Goal: Task Accomplishment & Management: Manage account settings

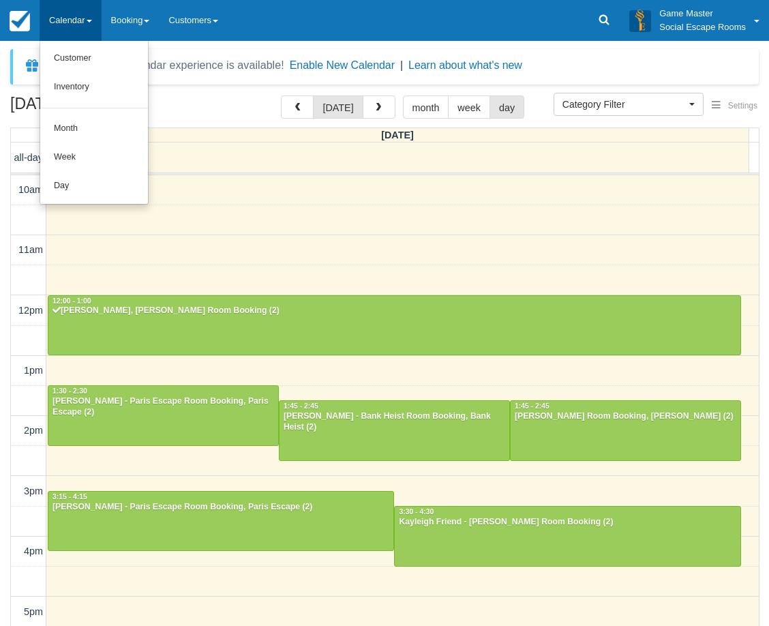
select select
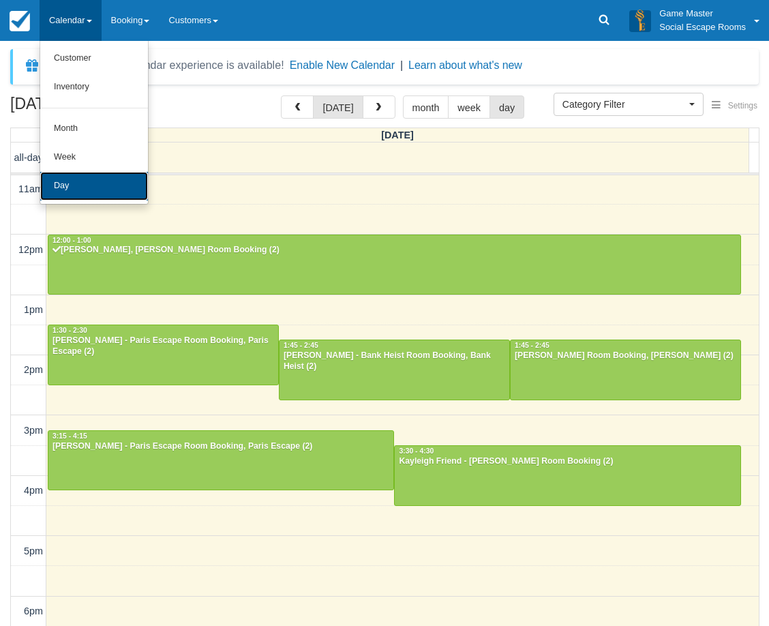
click at [102, 183] on link "Day" at bounding box center [94, 186] width 108 height 29
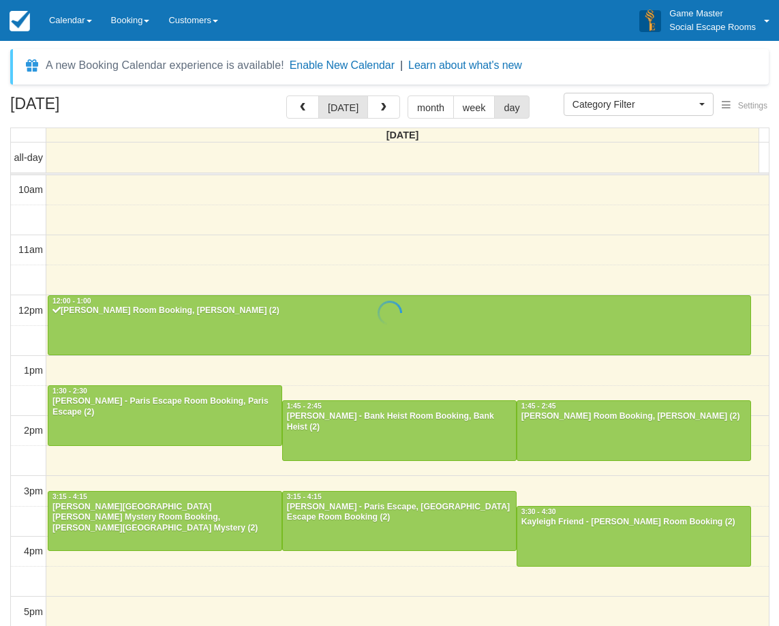
select select
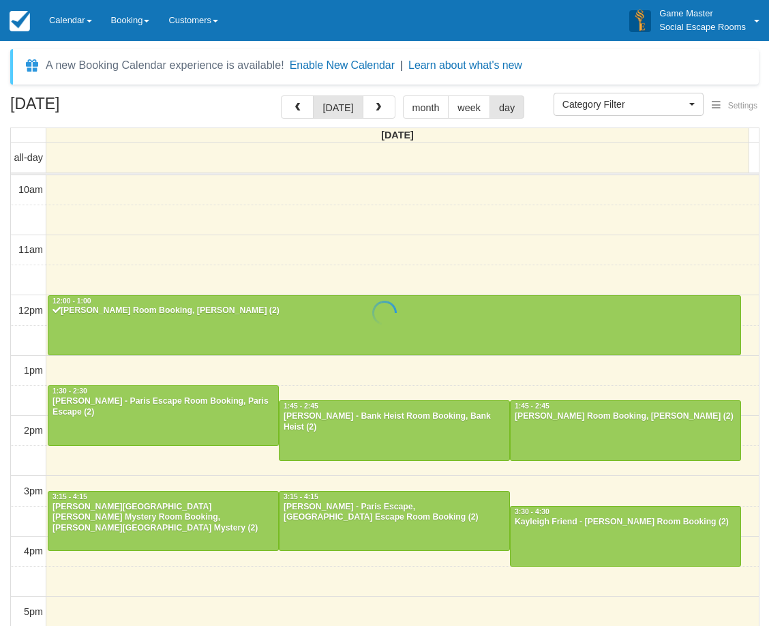
scroll to position [181, 0]
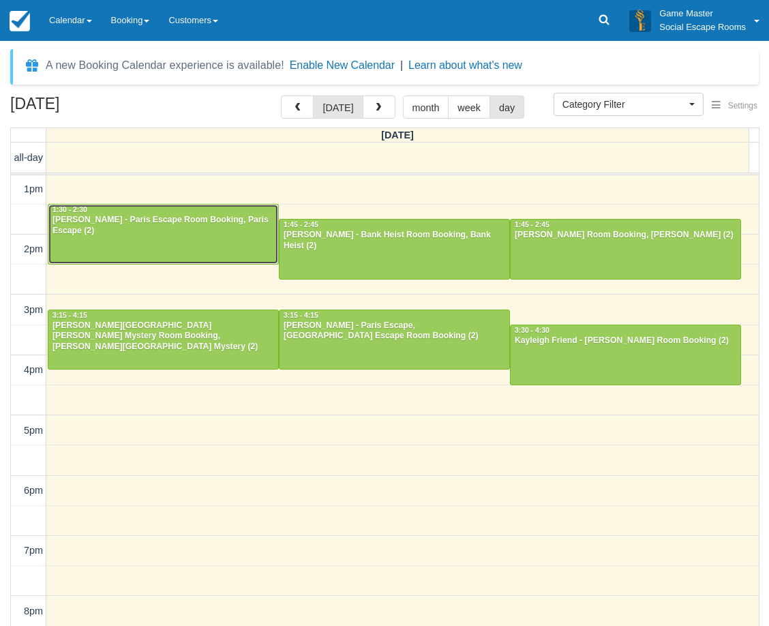
click at [85, 231] on div at bounding box center [163, 233] width 230 height 59
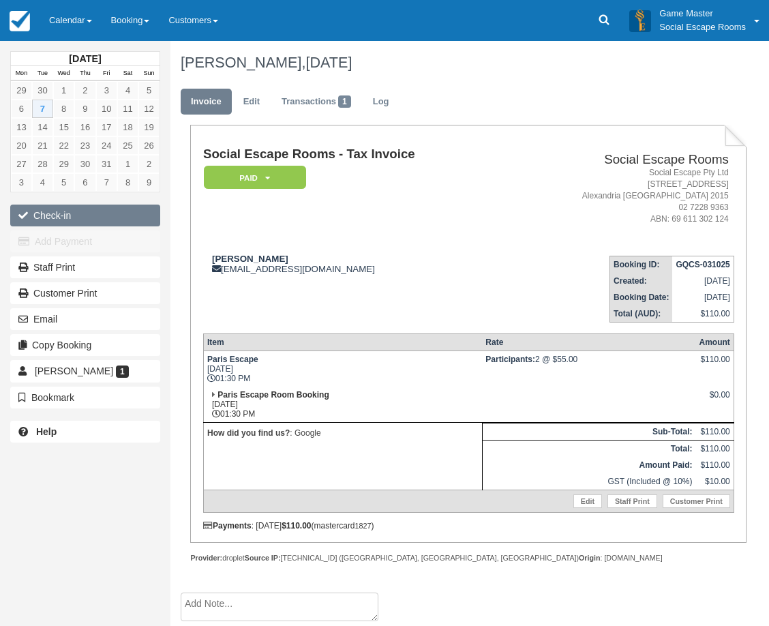
click at [61, 211] on button "Check-in" at bounding box center [85, 215] width 150 height 22
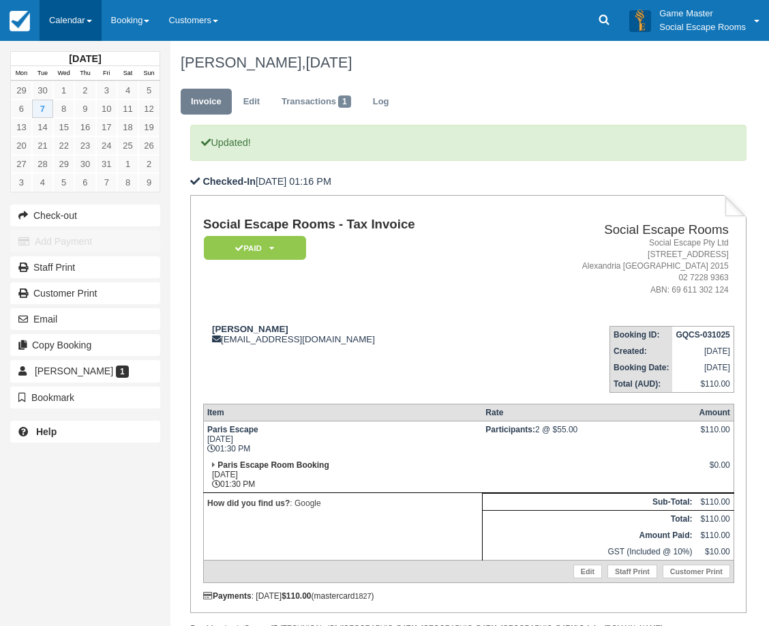
click at [61, 40] on link "Calendar" at bounding box center [71, 20] width 62 height 41
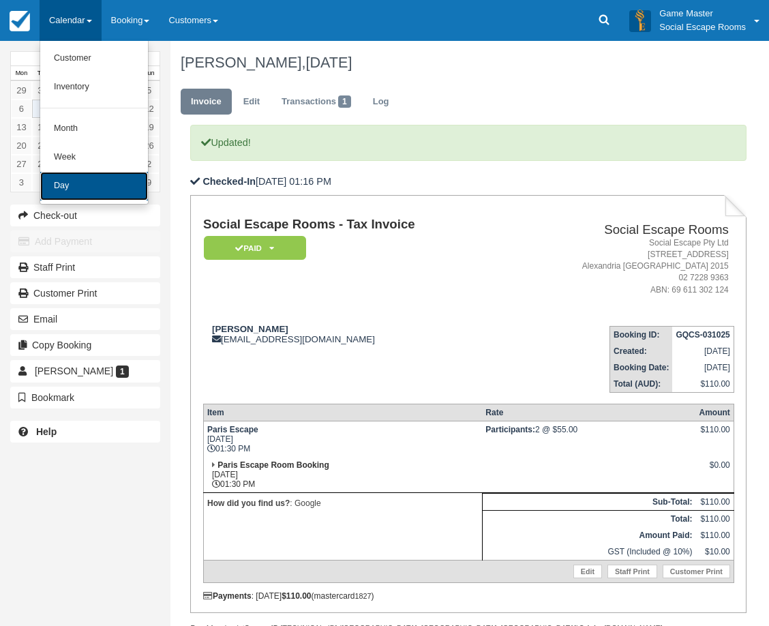
click at [52, 181] on link "Day" at bounding box center [94, 186] width 108 height 29
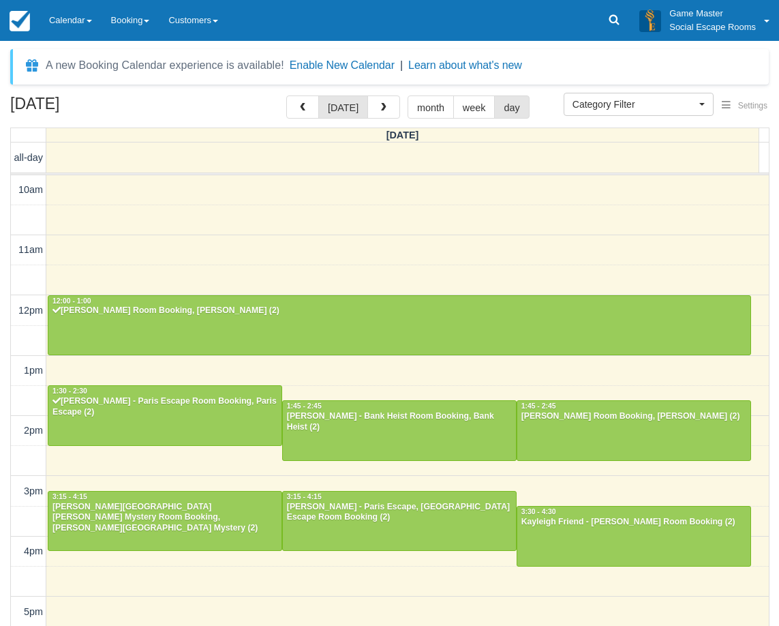
select select
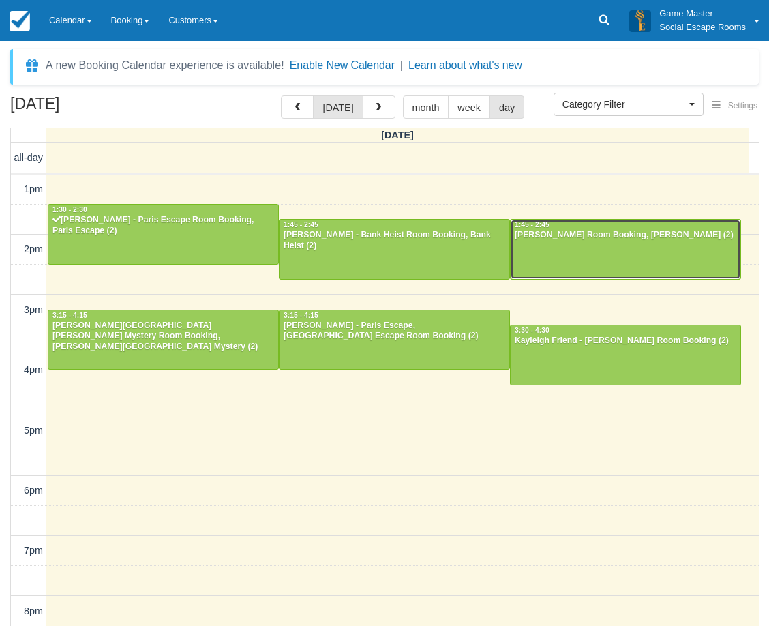
scroll to position [113, 0]
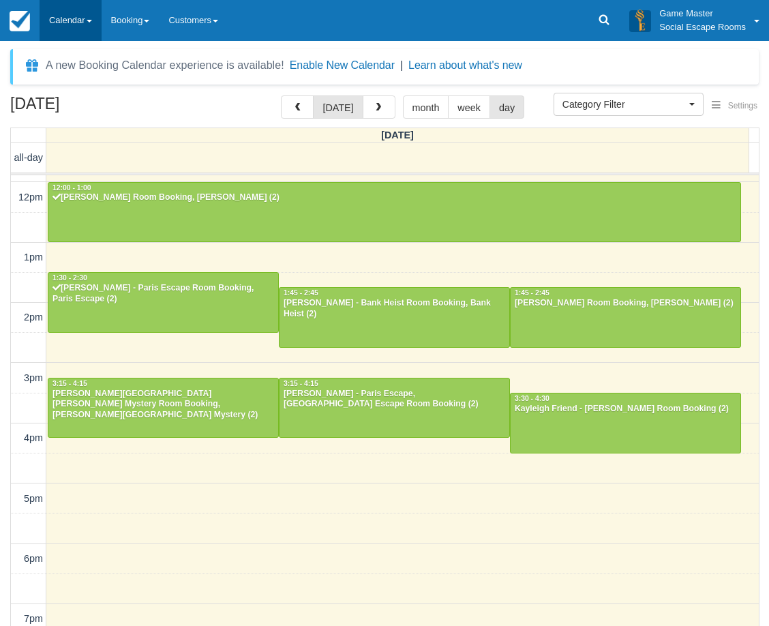
click at [96, 13] on link "Calendar" at bounding box center [71, 20] width 62 height 41
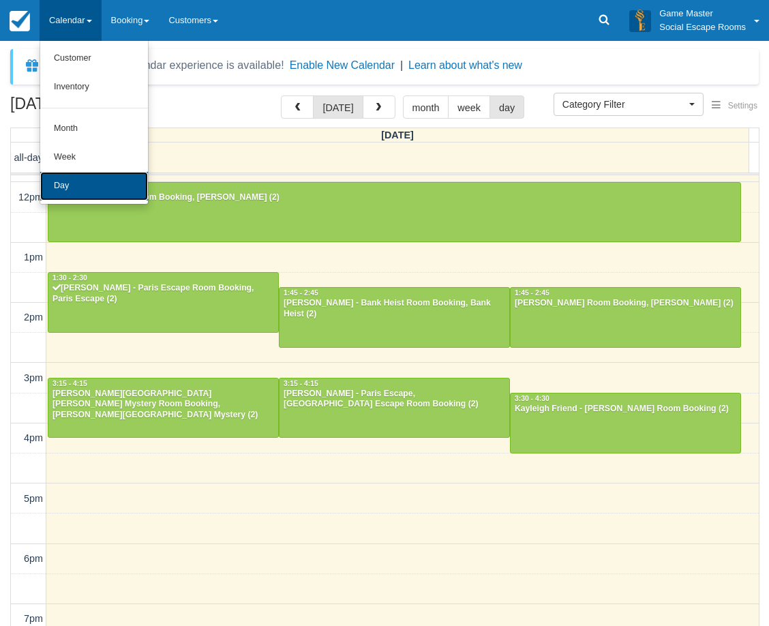
click at [68, 191] on link "Day" at bounding box center [94, 186] width 108 height 29
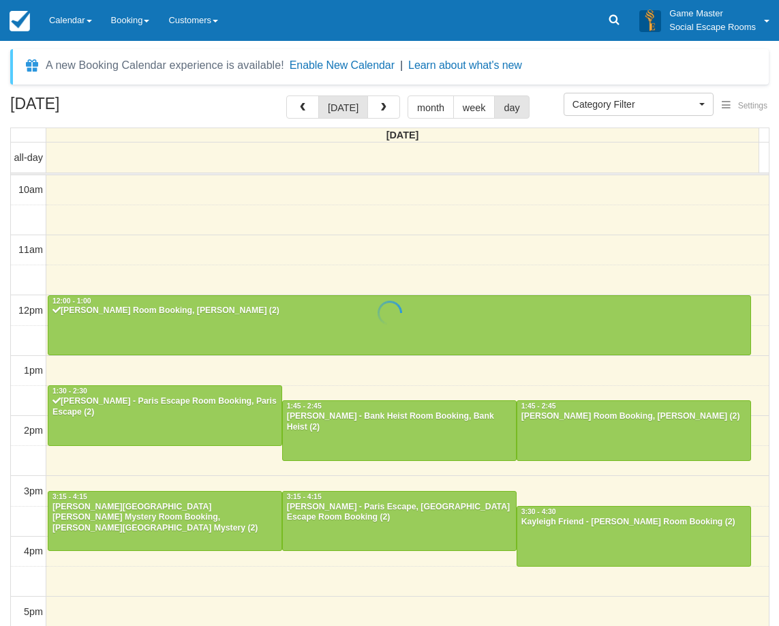
select select
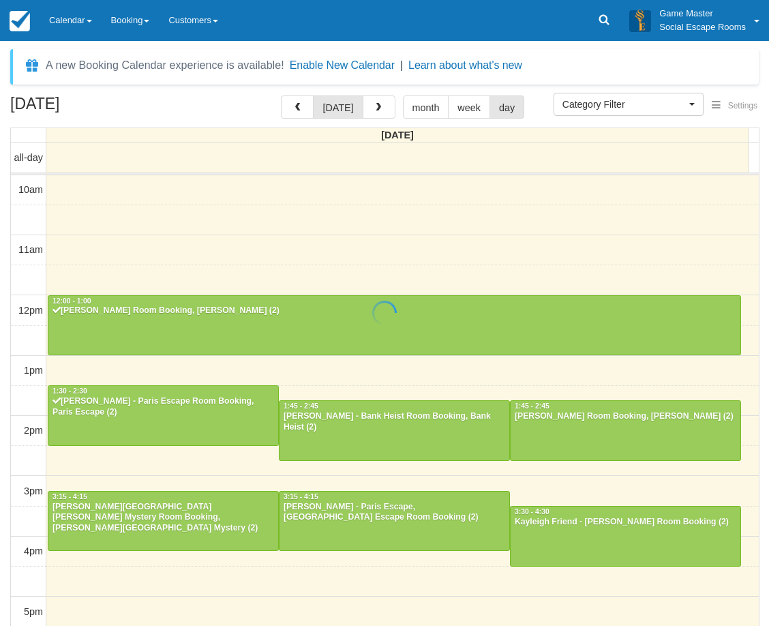
scroll to position [181, 0]
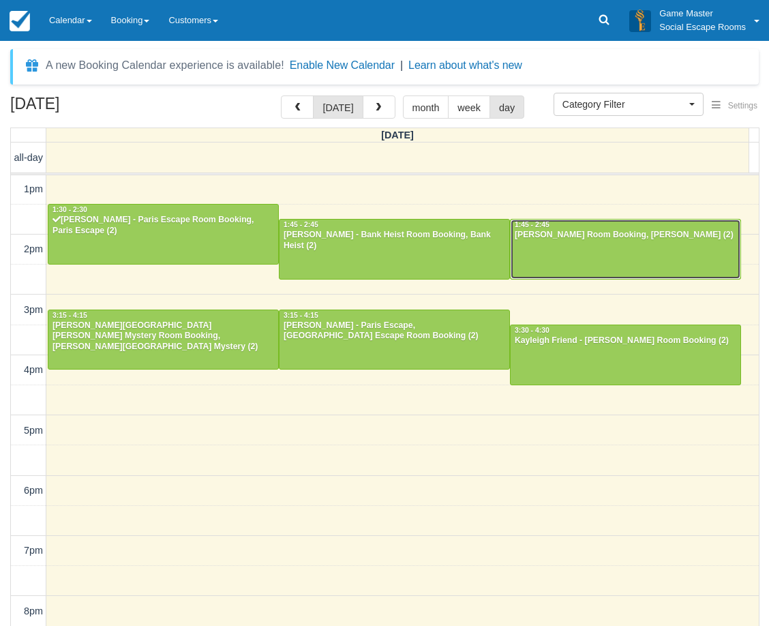
click at [525, 245] on div at bounding box center [625, 248] width 230 height 59
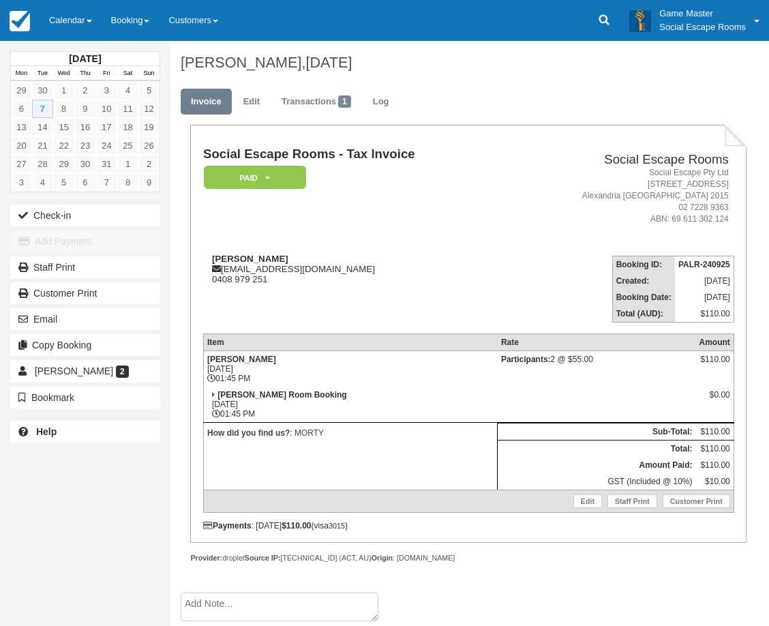
click at [564, 380] on td "Participants: 2 @ $55.00" at bounding box center [596, 368] width 198 height 36
click at [417, 388] on td "[PERSON_NAME] Room Booking [DATE] 01:45 PM" at bounding box center [350, 404] width 294 height 36
click at [104, 217] on button "Check-in" at bounding box center [85, 215] width 150 height 22
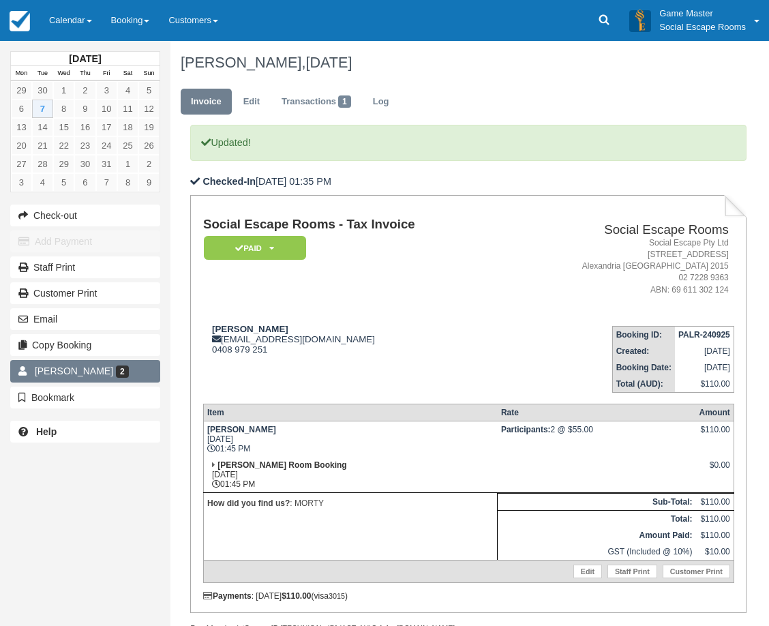
click at [82, 380] on link "Wayne Wei 2" at bounding box center [85, 371] width 150 height 22
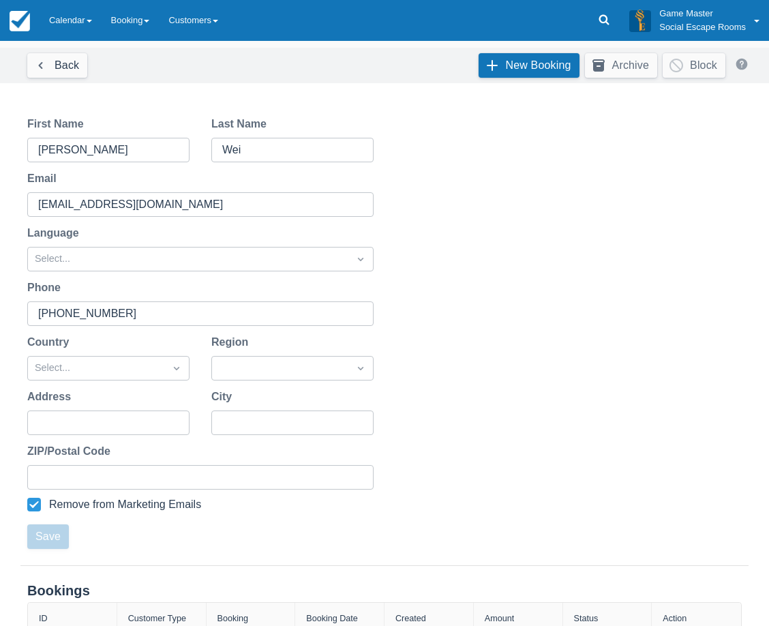
scroll to position [246, 0]
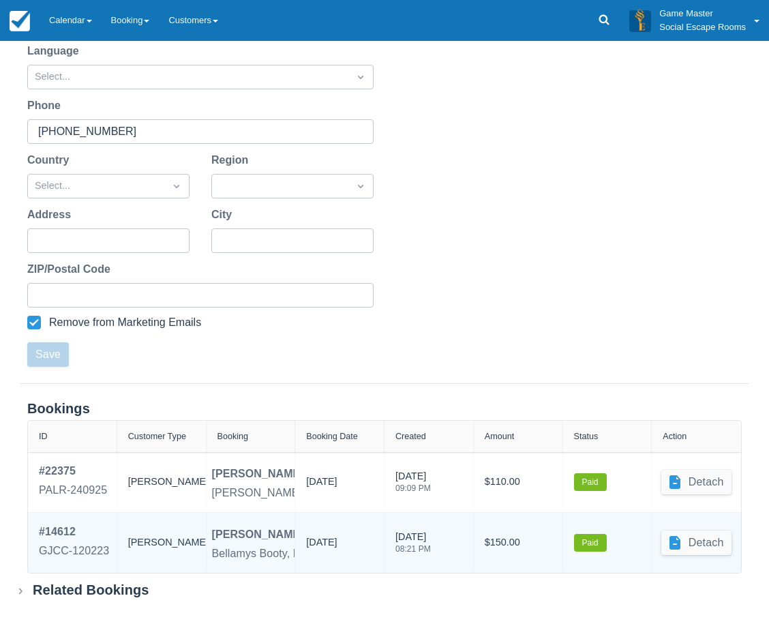
drag, startPoint x: 327, startPoint y: 543, endPoint x: 356, endPoint y: 546, distance: 28.8
click at [356, 546] on div "11/03/2023" at bounding box center [339, 542] width 67 height 38
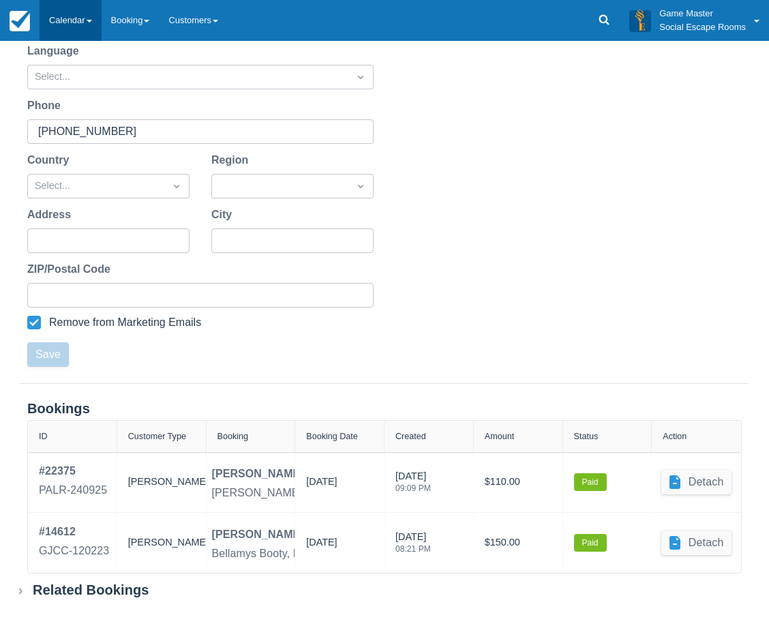
click at [59, 21] on link "Calendar" at bounding box center [71, 20] width 62 height 41
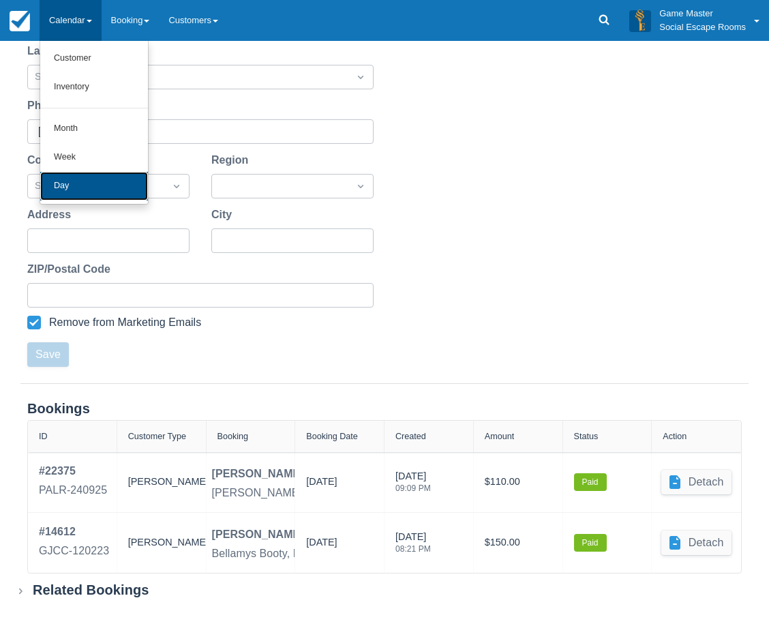
click at [103, 175] on link "Day" at bounding box center [94, 186] width 108 height 29
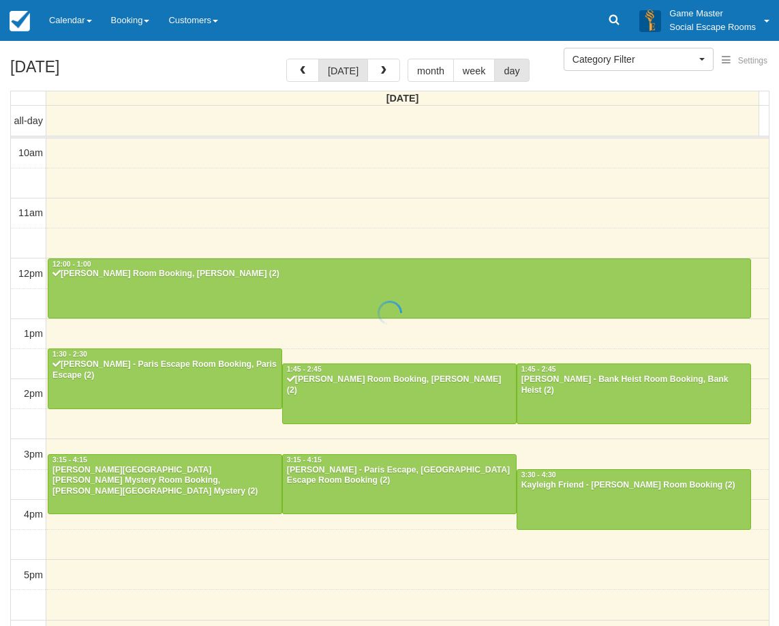
select select
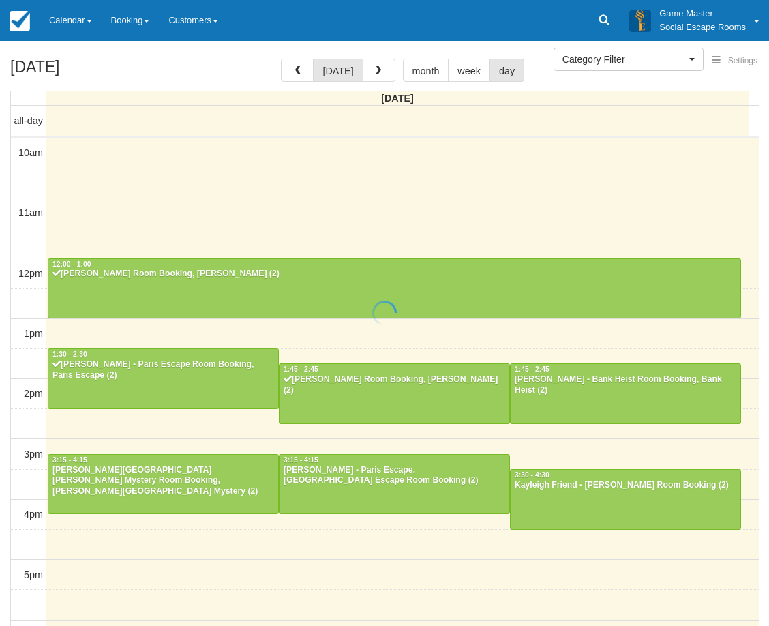
scroll to position [181, 0]
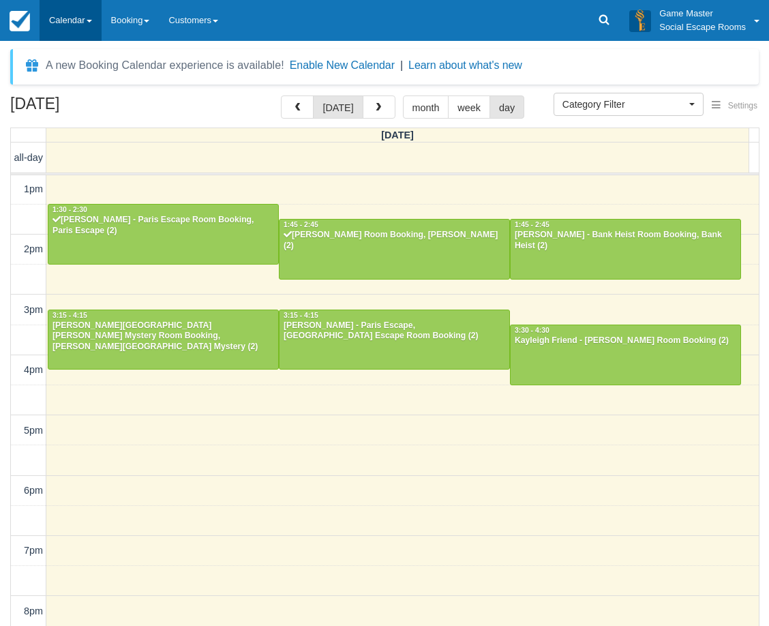
click at [63, 25] on link "Calendar" at bounding box center [71, 20] width 62 height 41
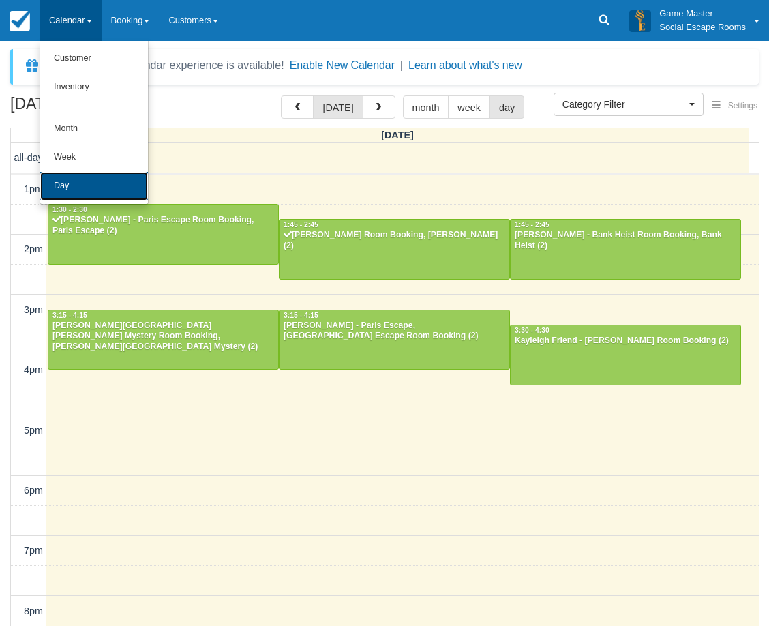
click at [82, 187] on link "Day" at bounding box center [94, 186] width 108 height 29
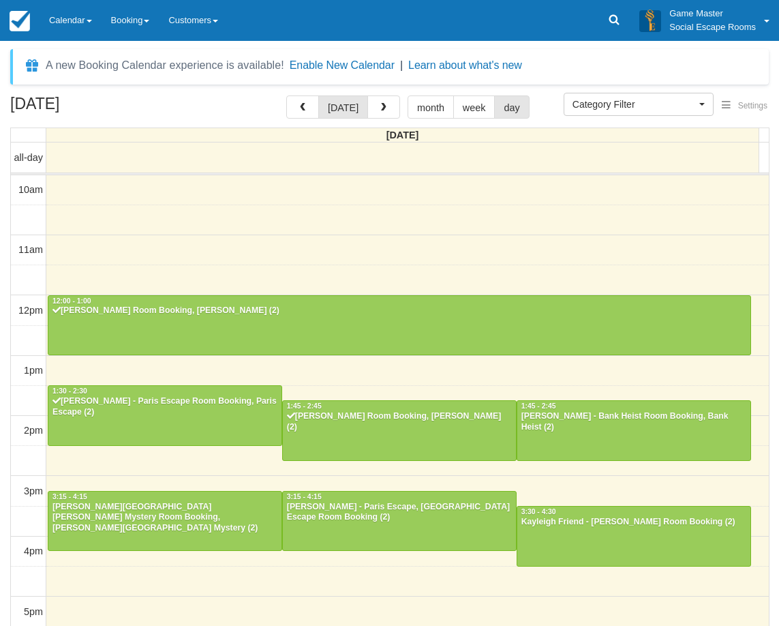
select select
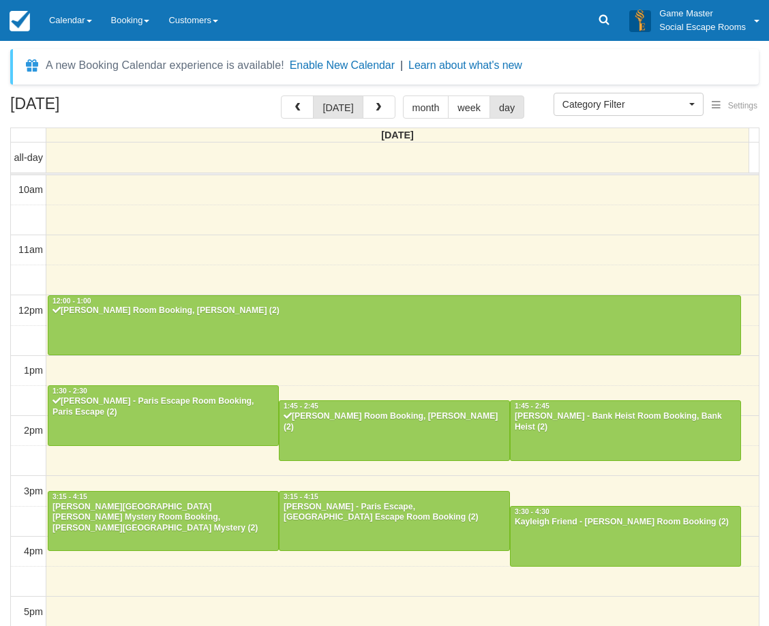
scroll to position [181, 0]
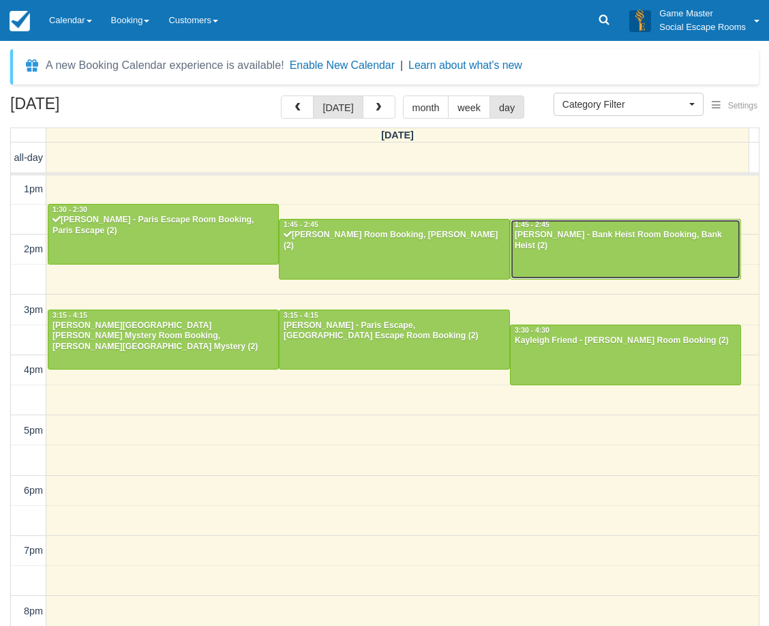
click at [604, 269] on div at bounding box center [625, 248] width 230 height 59
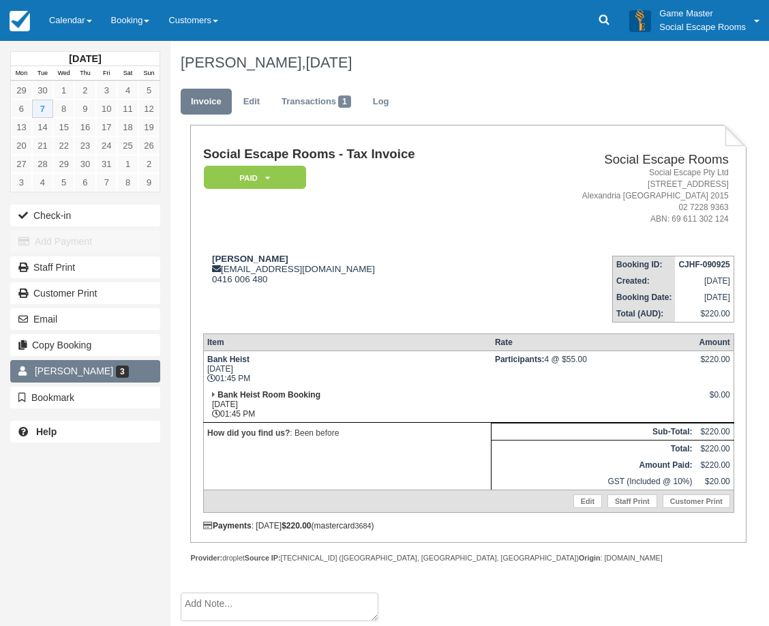
click at [143, 364] on link "[PERSON_NAME] 3" at bounding box center [85, 371] width 150 height 22
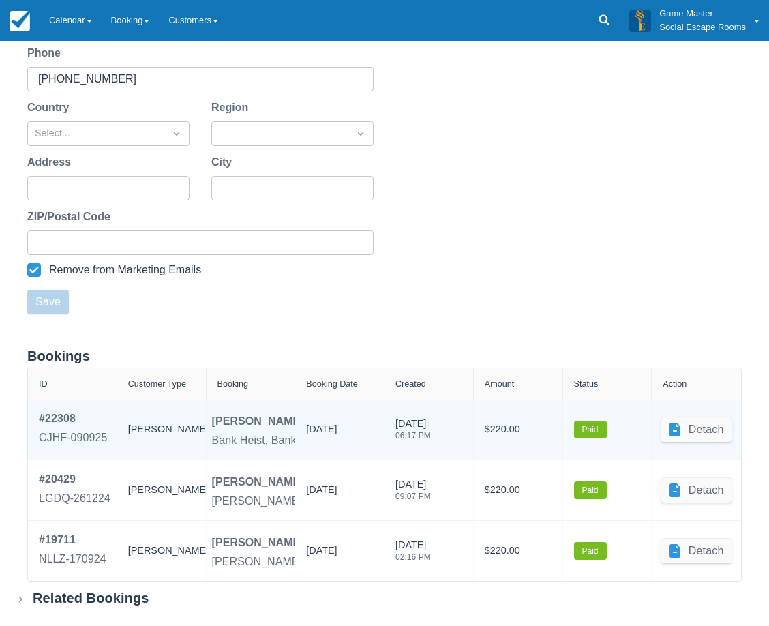
scroll to position [307, 0]
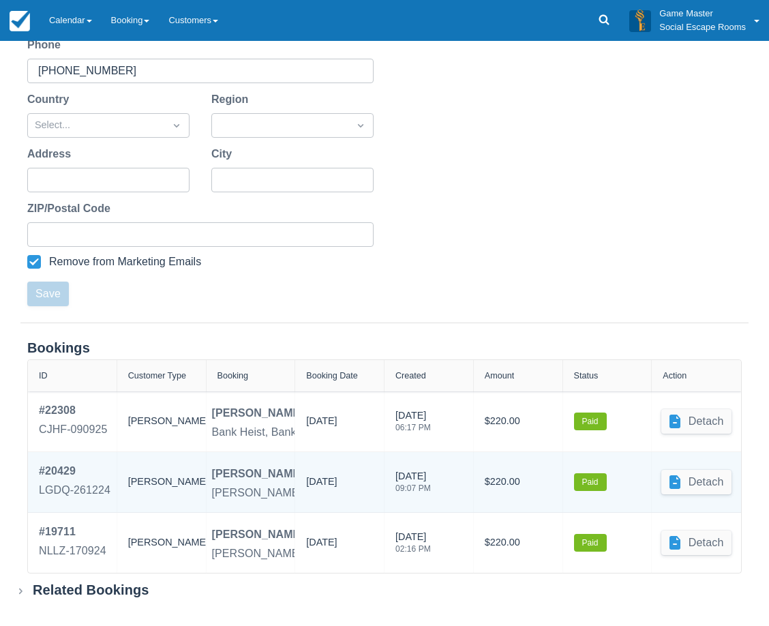
drag, startPoint x: 351, startPoint y: 485, endPoint x: 291, endPoint y: 480, distance: 60.2
click at [291, 480] on div "# 20429 LGDQ-261224 Booker Linda Aksman-Glosz Ransom, Ransom Room Booking 30/12…" at bounding box center [384, 482] width 713 height 60
click at [337, 492] on div "30/12/2024" at bounding box center [321, 484] width 31 height 20
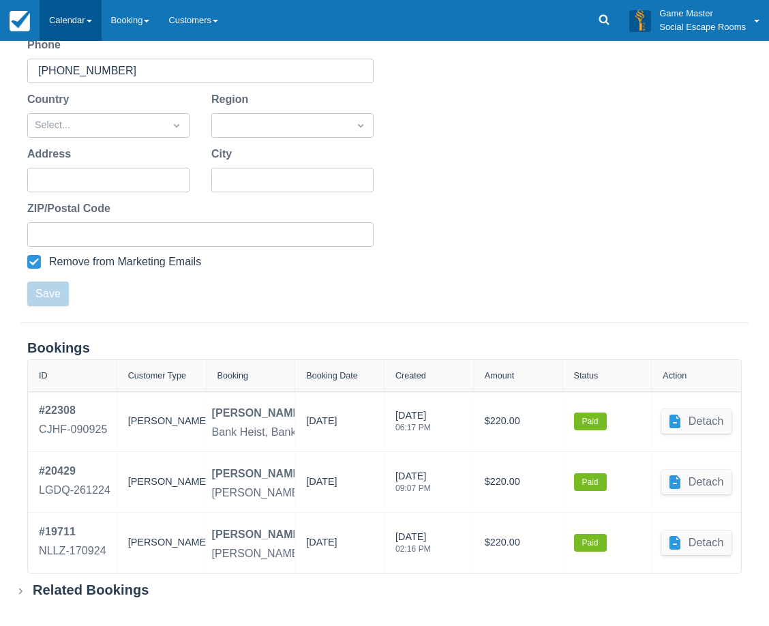
click at [95, 29] on link "Calendar" at bounding box center [71, 20] width 62 height 41
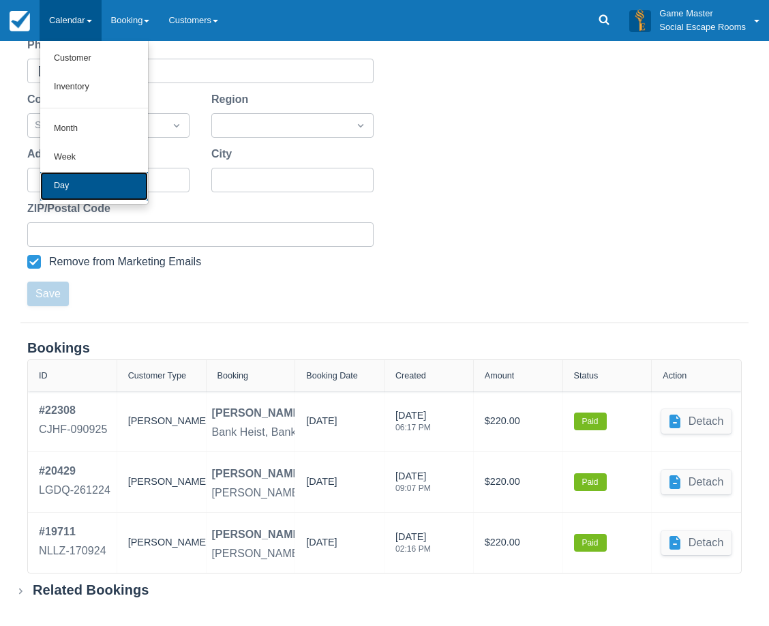
click at [106, 187] on link "Day" at bounding box center [94, 186] width 108 height 29
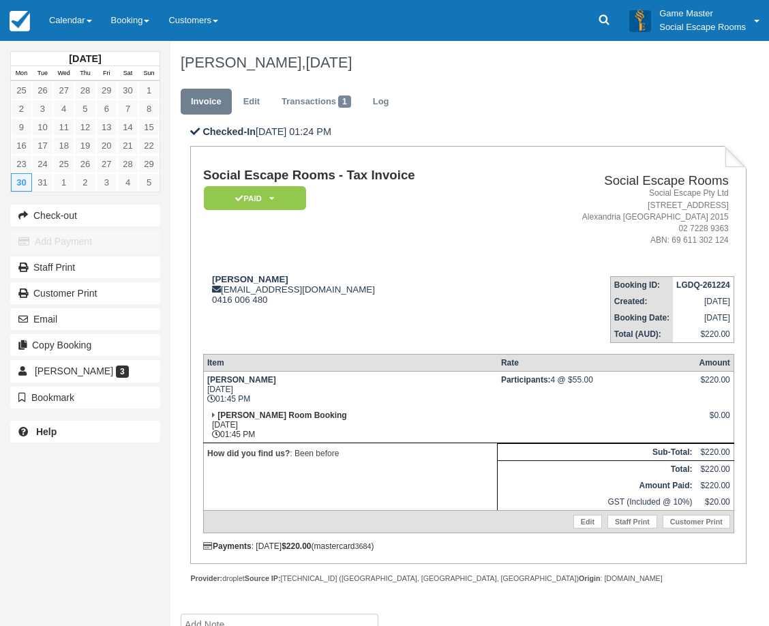
click at [348, 337] on td "Linda Aksman-Glosz lindaglosz@icloud.com 0416 006 480" at bounding box center [355, 304] width 305 height 78
click at [340, 407] on td "Ransom Room Booking Mon Dec 30, 2024 01:45 PM" at bounding box center [350, 425] width 294 height 36
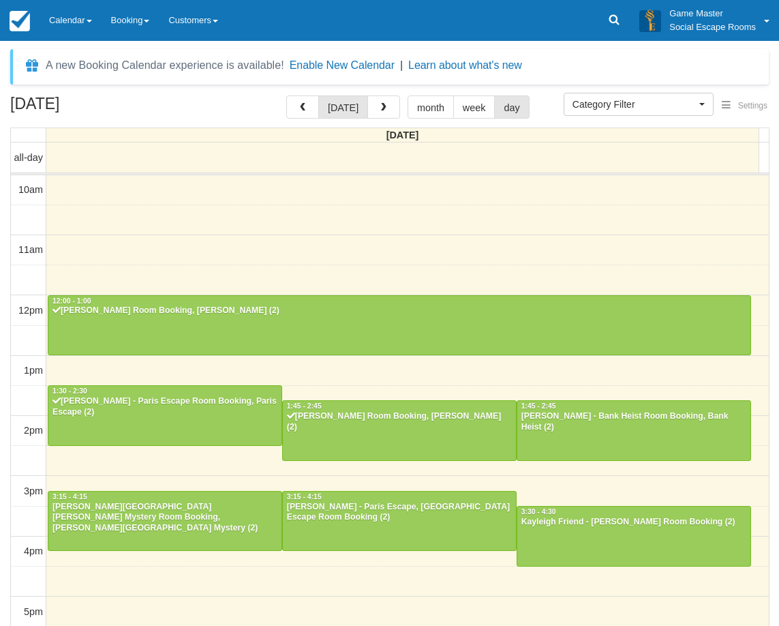
select select
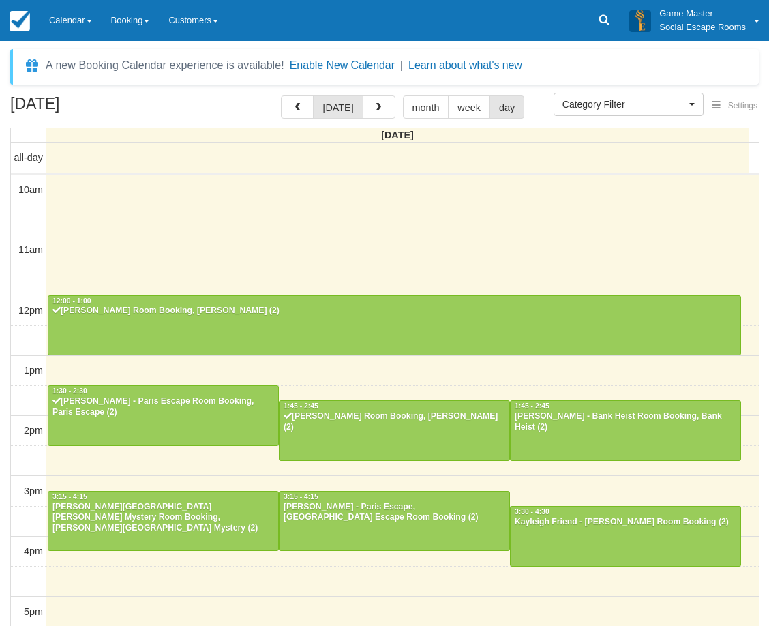
scroll to position [181, 0]
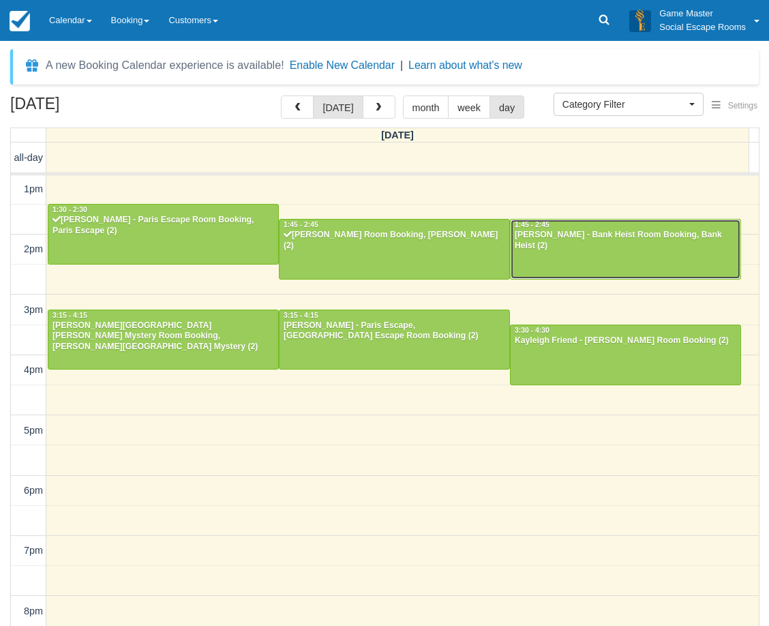
click at [570, 260] on div at bounding box center [625, 248] width 230 height 59
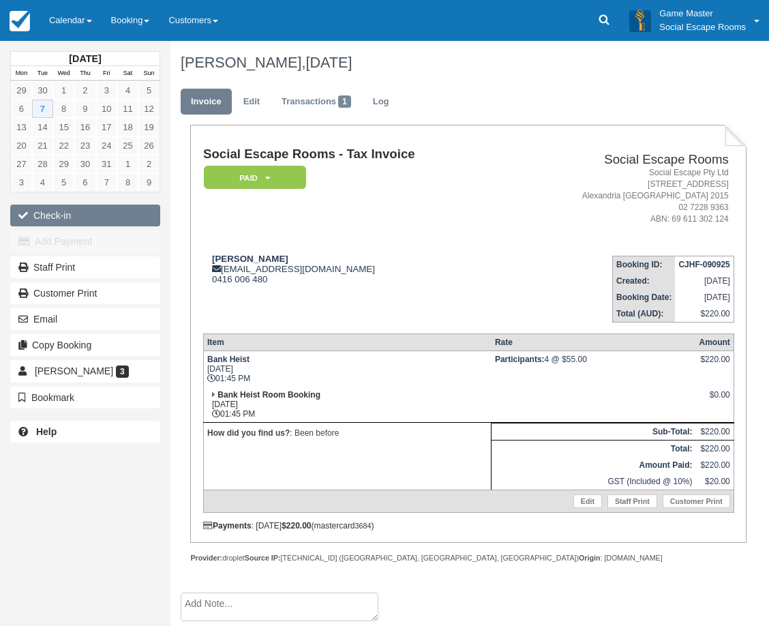
click at [114, 215] on button "Check-in" at bounding box center [85, 215] width 150 height 22
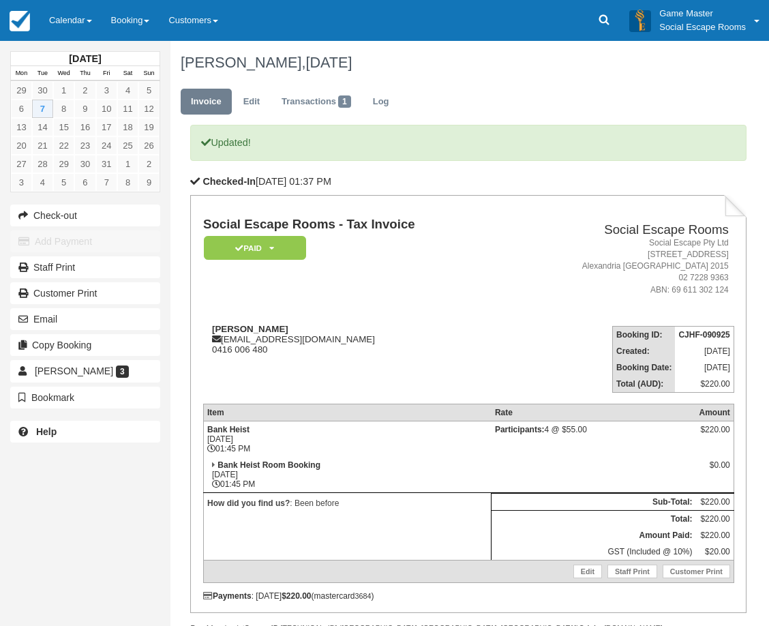
click at [385, 422] on td "Bank Heist [DATE] 01:45 PM" at bounding box center [347, 438] width 288 height 36
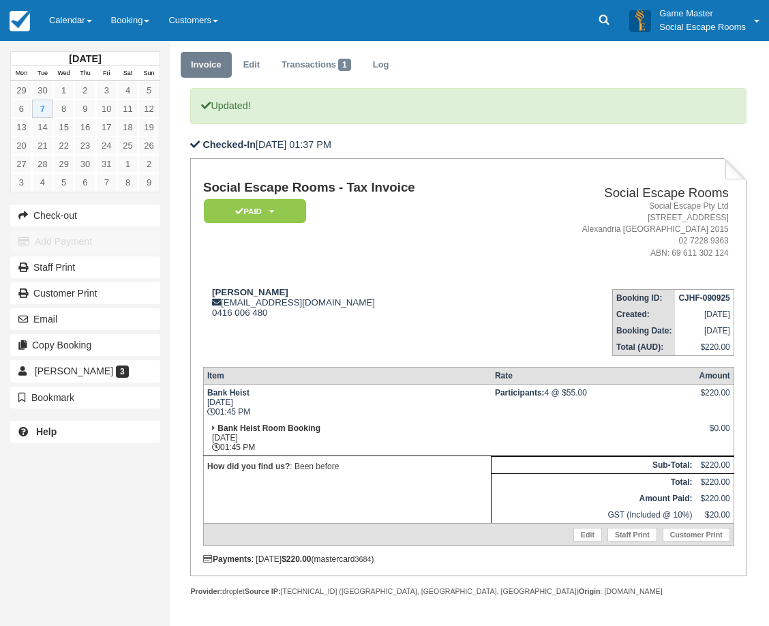
scroll to position [68, 0]
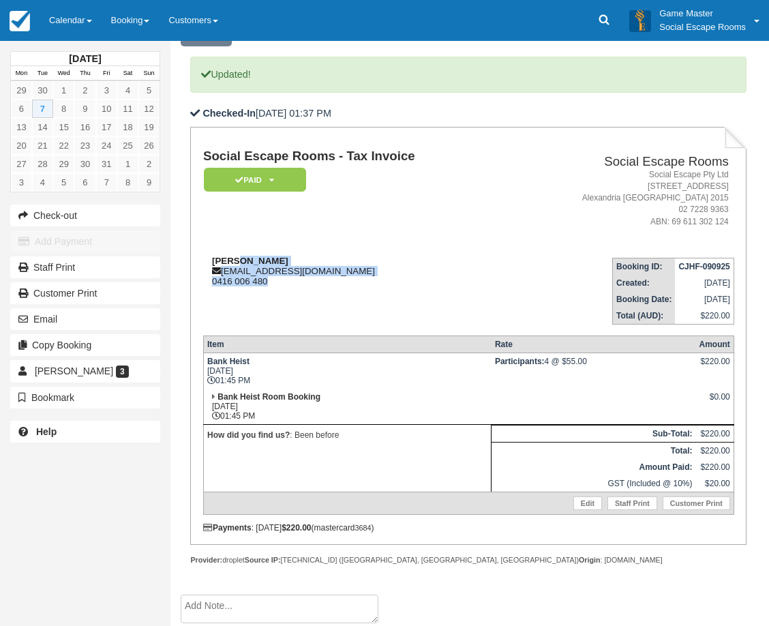
drag, startPoint x: 303, startPoint y: 291, endPoint x: 234, endPoint y: 261, distance: 75.7
click at [234, 261] on td "[PERSON_NAME] [EMAIL_ADDRESS][DOMAIN_NAME] 0416 006 480" at bounding box center [355, 286] width 305 height 78
click at [269, 278] on div "[PERSON_NAME] [EMAIL_ADDRESS][DOMAIN_NAME] 0416 006 480" at bounding box center [355, 271] width 305 height 31
click at [427, 280] on div "[PERSON_NAME] [EMAIL_ADDRESS][DOMAIN_NAME] 0416 006 480" at bounding box center [355, 271] width 305 height 31
click at [53, 17] on link "Calendar" at bounding box center [71, 20] width 62 height 41
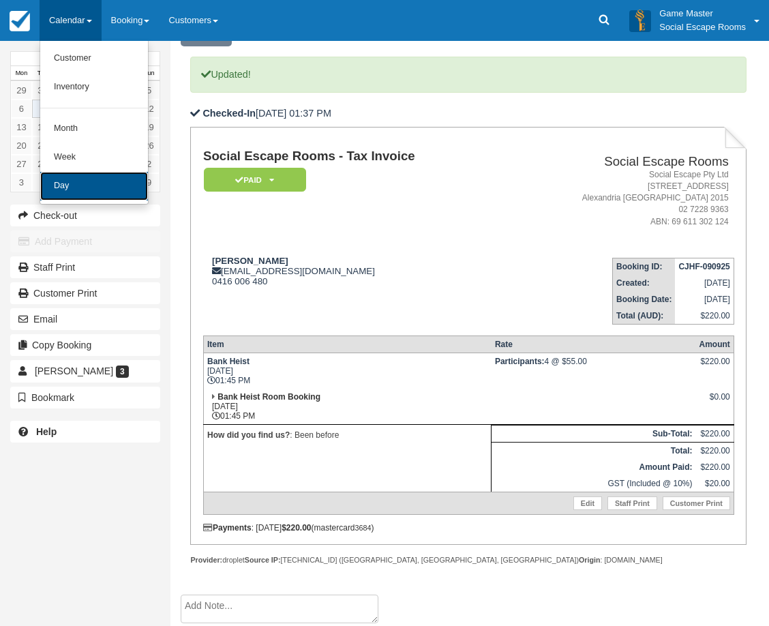
click at [93, 185] on link "Day" at bounding box center [94, 186] width 108 height 29
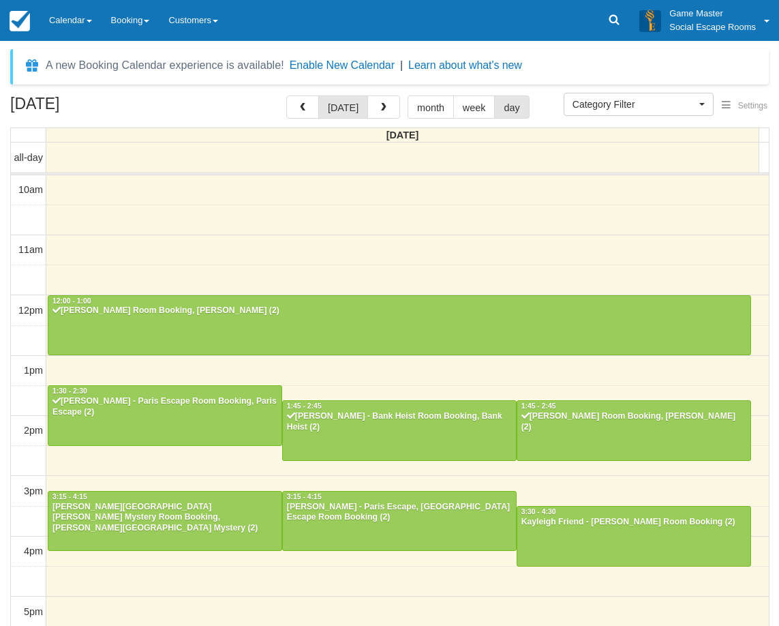
select select
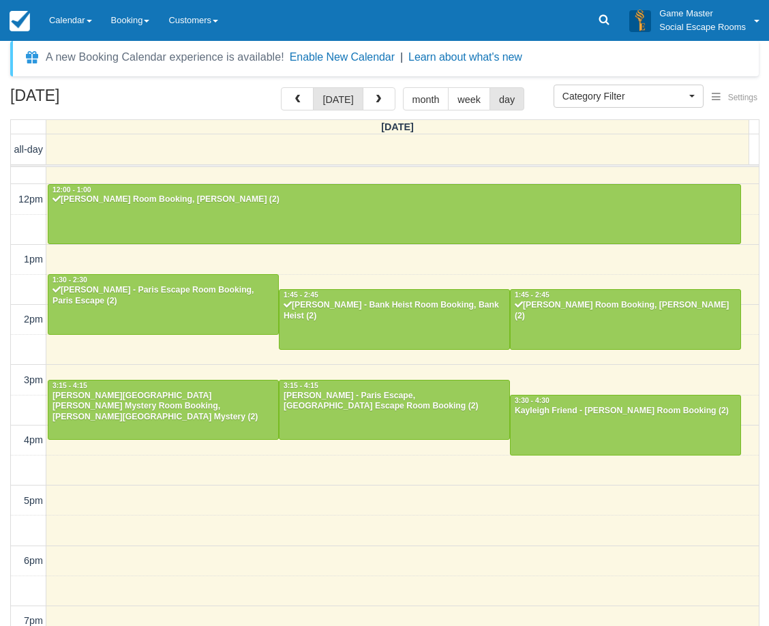
scroll to position [117, 0]
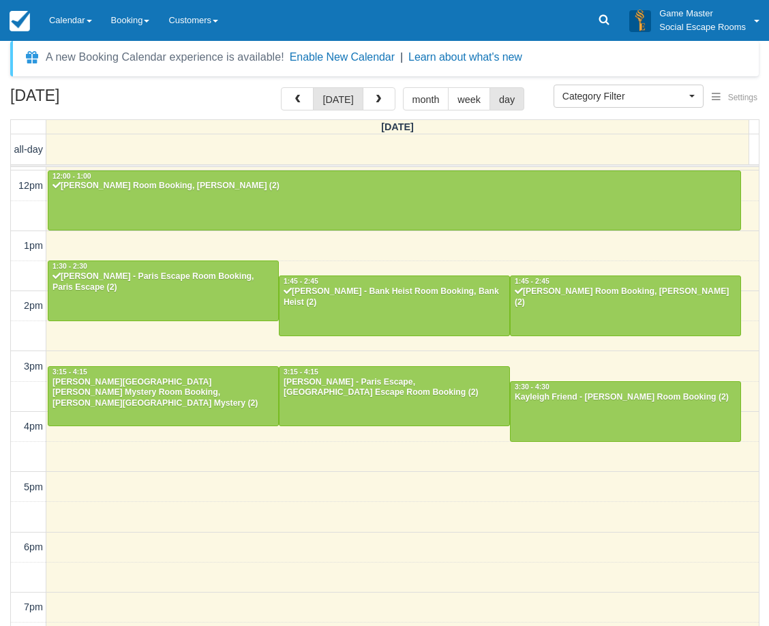
click at [764, 310] on div "October 7, 2025 today month week day Tuesday all-day 10am 11am 12pm 1pm 2pm 3pm…" at bounding box center [384, 372] width 769 height 570
click at [82, 39] on link "Calendar" at bounding box center [71, 20] width 62 height 41
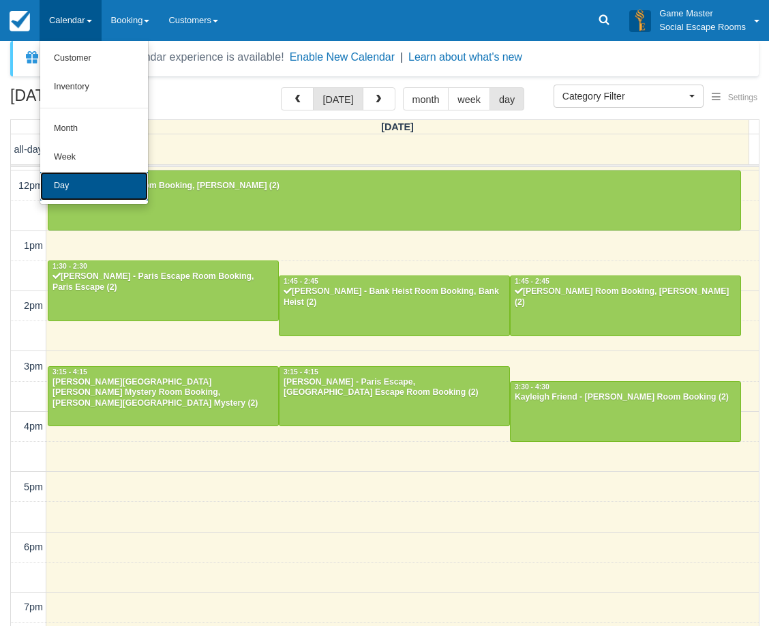
click at [82, 195] on link "Day" at bounding box center [94, 186] width 108 height 29
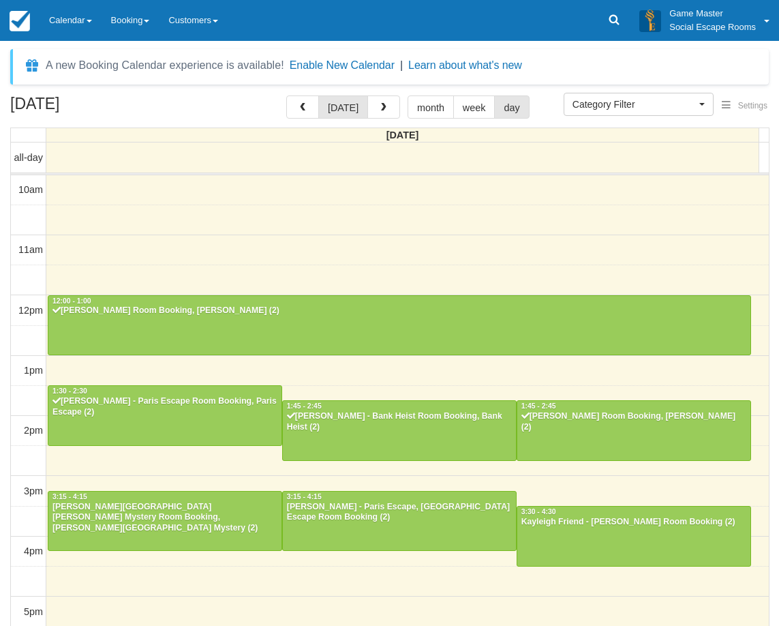
select select
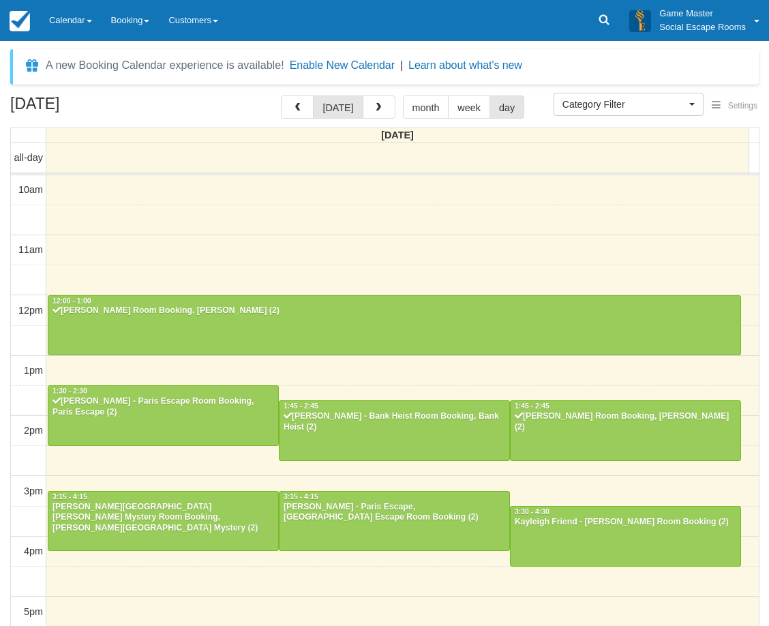
scroll to position [181, 0]
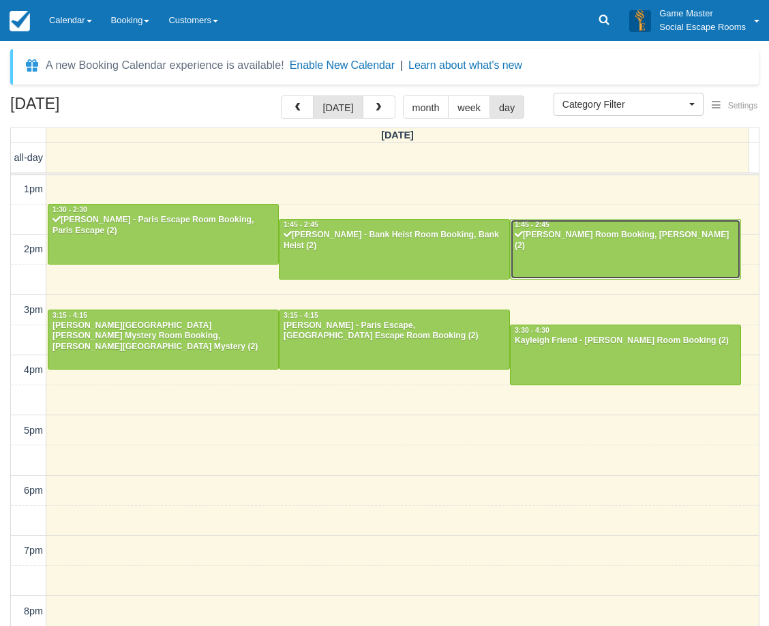
click at [589, 246] on div at bounding box center [625, 248] width 230 height 59
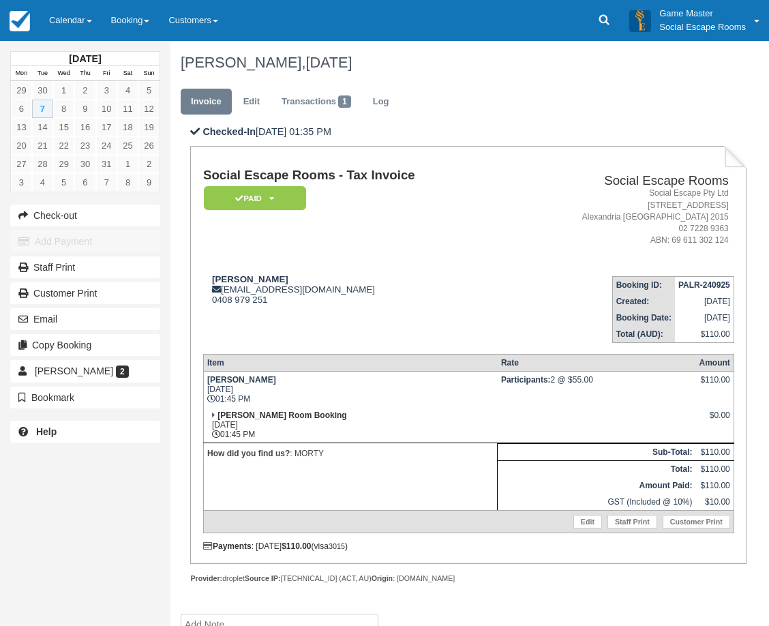
click at [406, 312] on td "[PERSON_NAME] [EMAIL_ADDRESS][DOMAIN_NAME] 0408 979 251" at bounding box center [355, 304] width 305 height 78
click at [464, 305] on td "[PERSON_NAME] [EMAIL_ADDRESS][DOMAIN_NAME] 0408 979 251" at bounding box center [355, 304] width 305 height 78
click at [112, 370] on link "[PERSON_NAME] 2" at bounding box center [85, 371] width 150 height 22
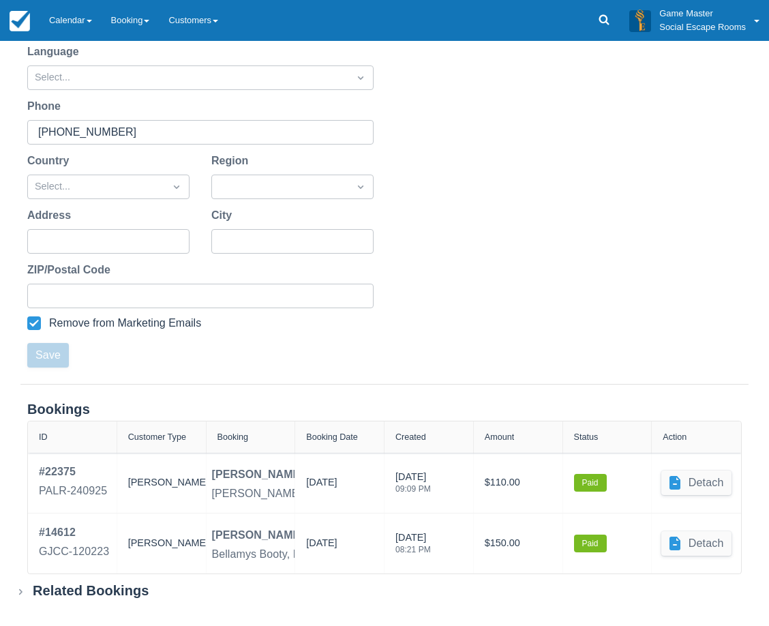
scroll to position [246, 0]
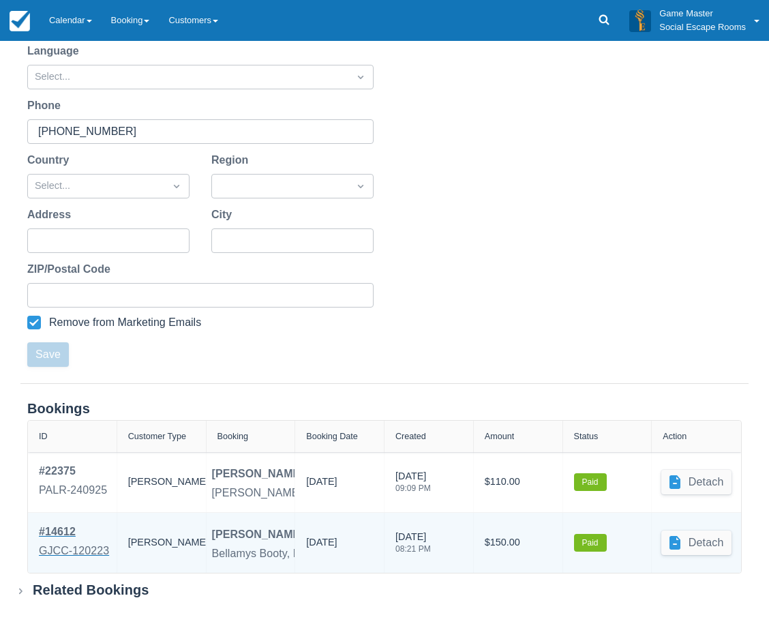
click at [63, 546] on div "GJCC-120223" at bounding box center [74, 550] width 70 height 16
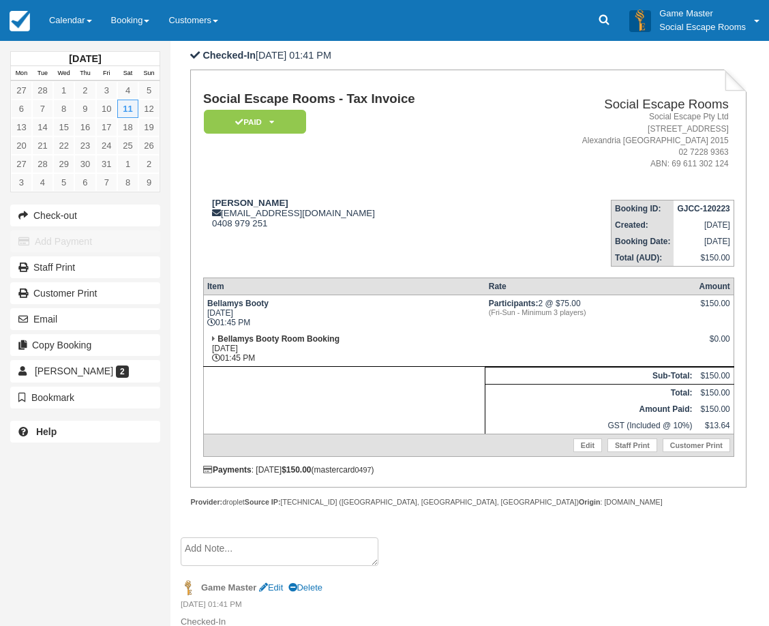
scroll to position [87, 0]
